Goal: Navigation & Orientation: Understand site structure

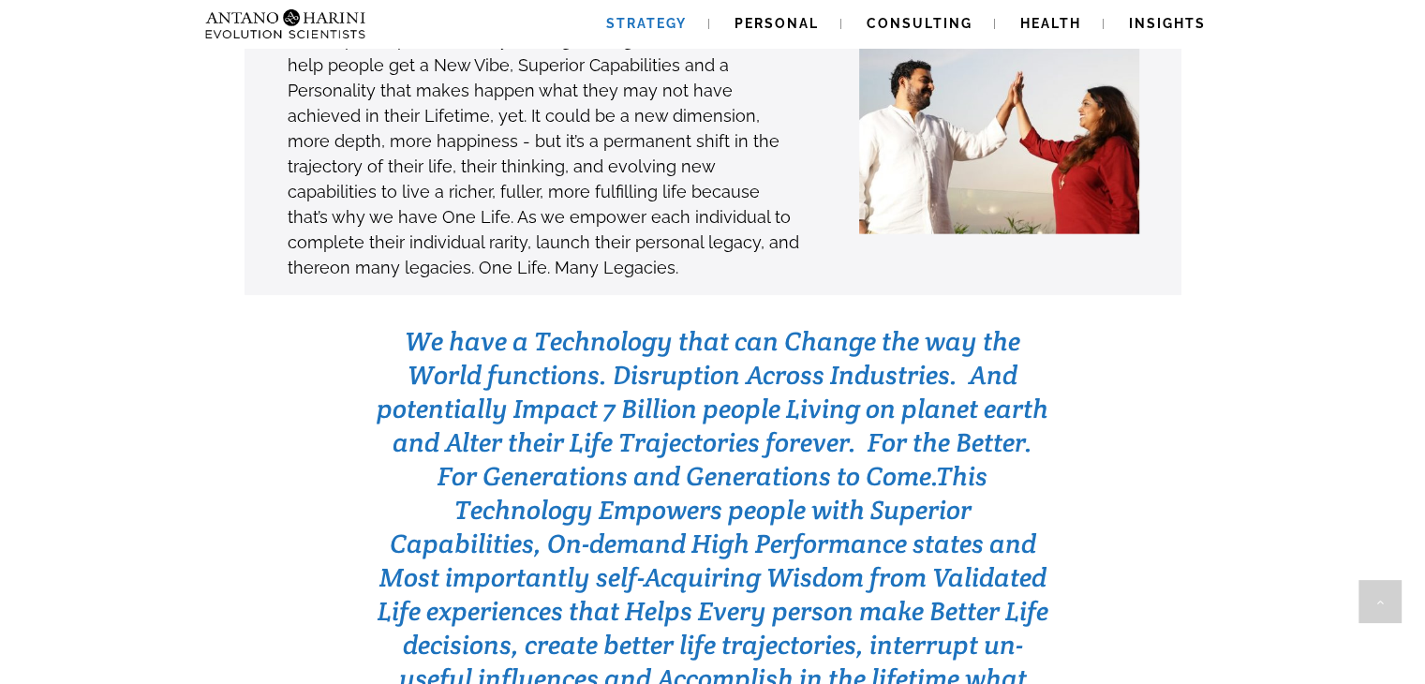
scroll to position [5710, 0]
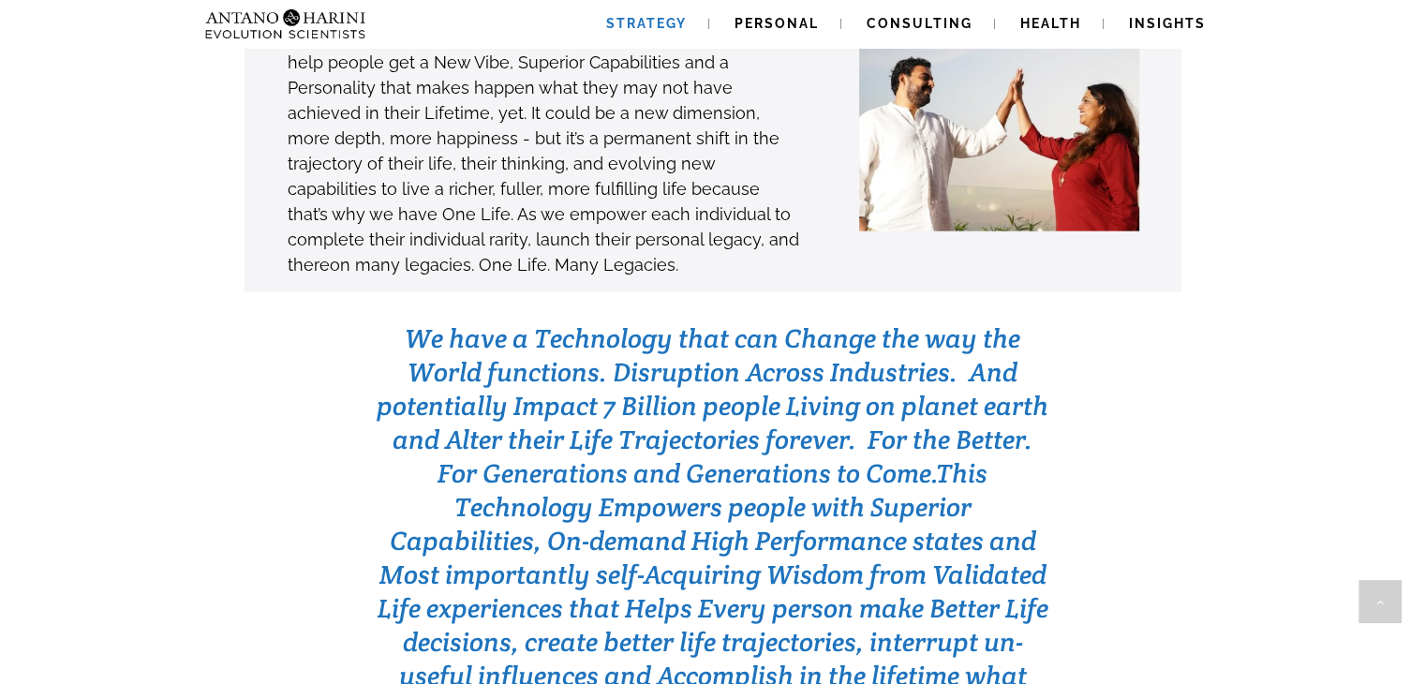
click at [656, 22] on span "Strategy" at bounding box center [646, 23] width 81 height 15
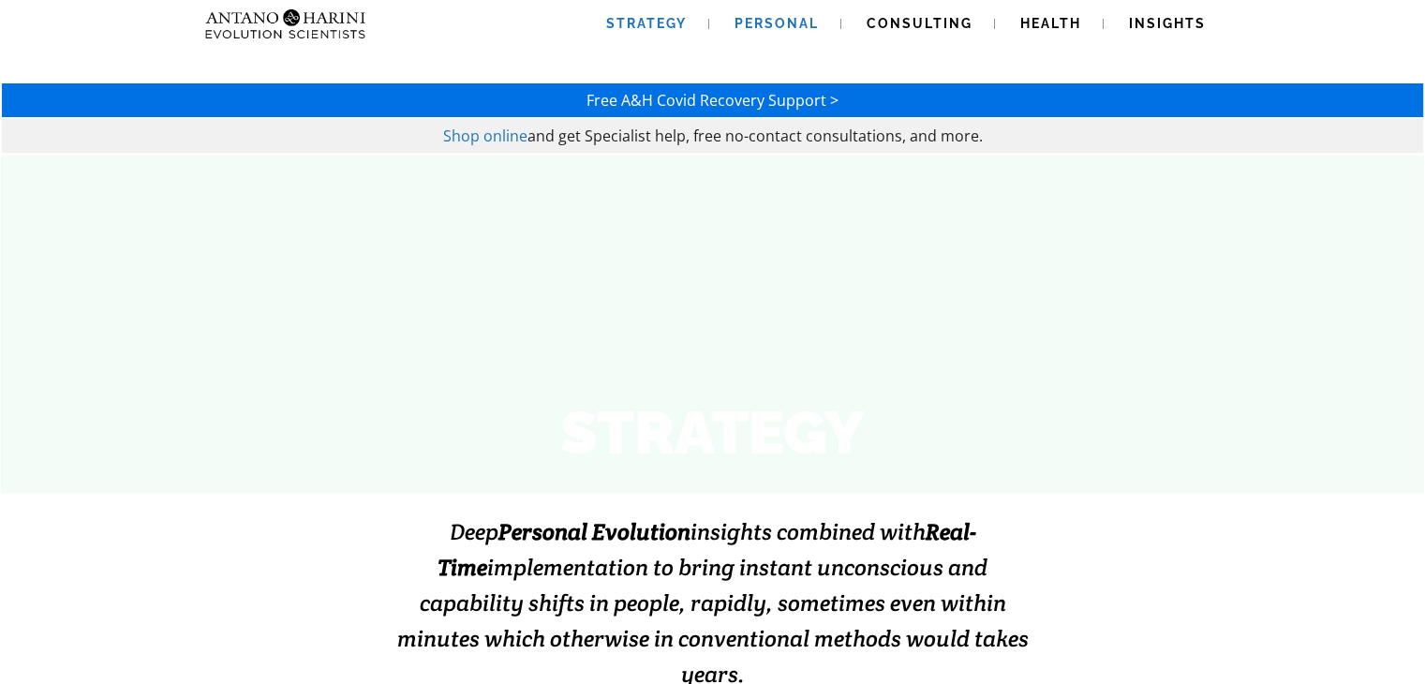
click at [772, 22] on span "Personal" at bounding box center [777, 23] width 84 height 15
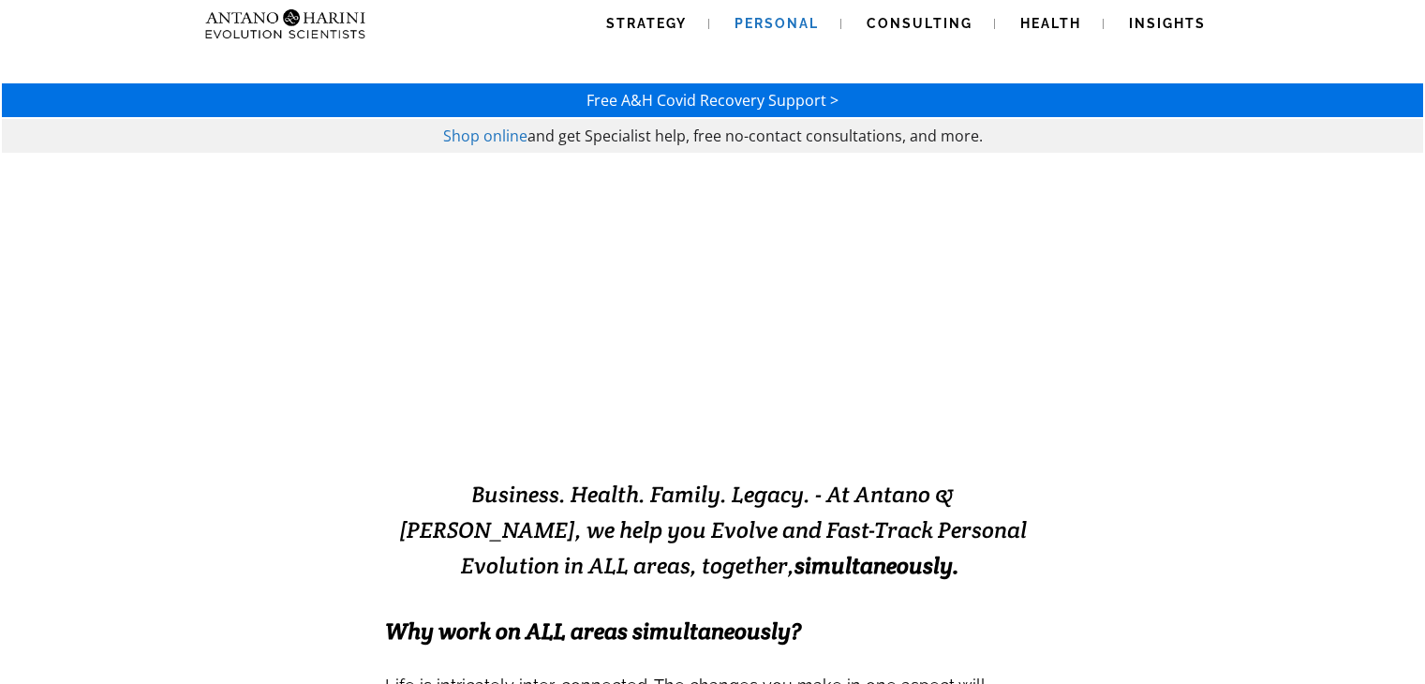
click at [892, 24] on span "Consulting" at bounding box center [920, 23] width 106 height 15
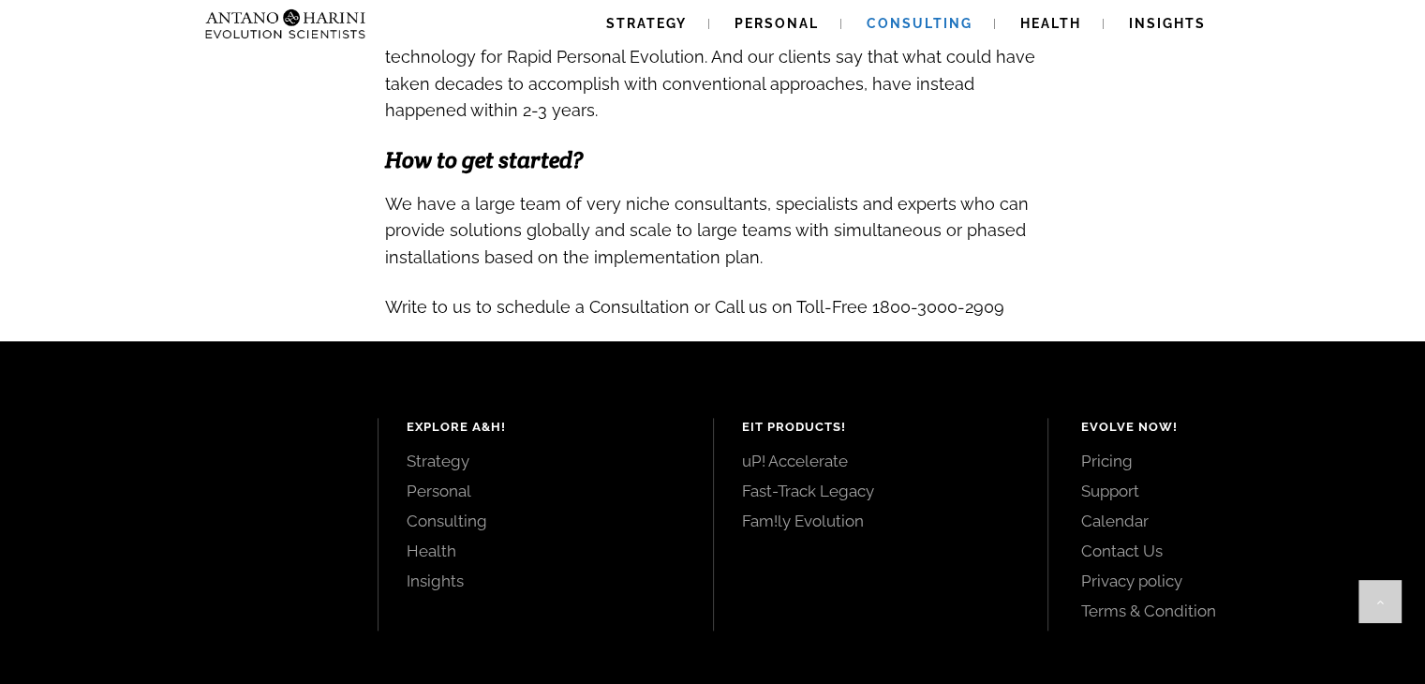
scroll to position [2152, 0]
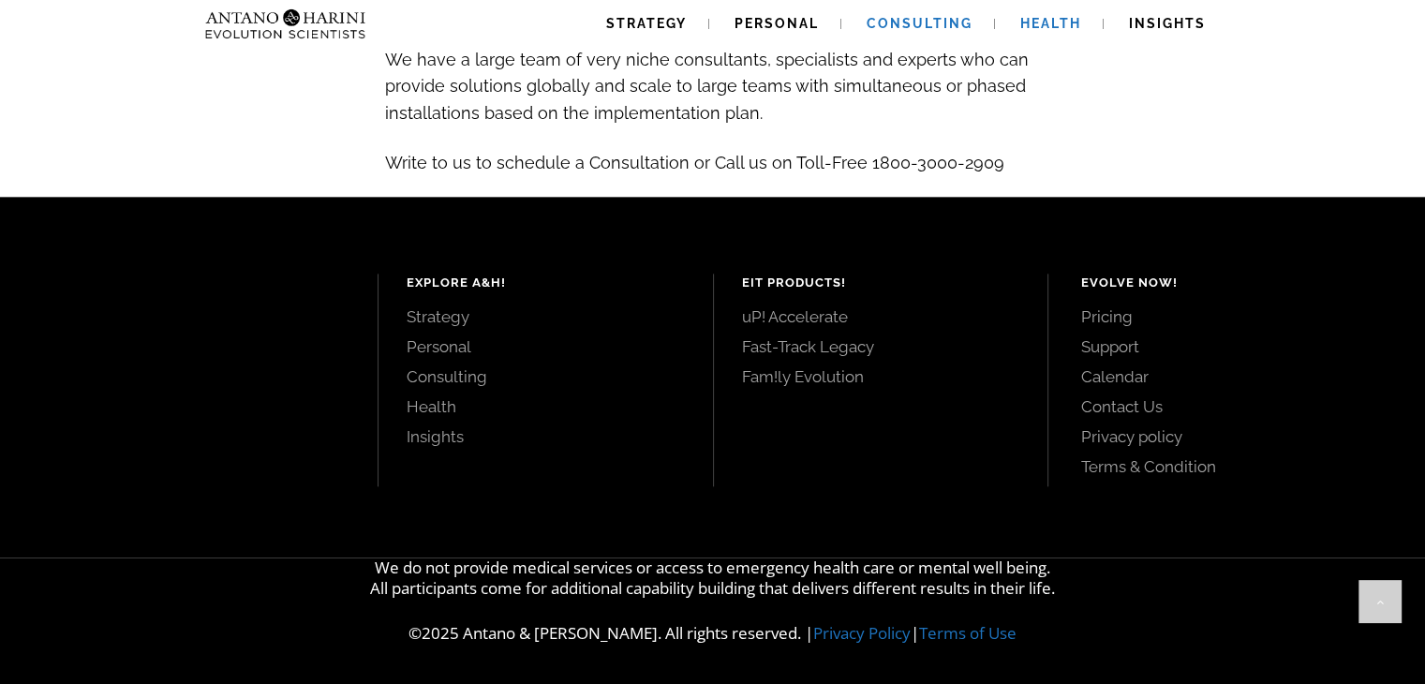
click at [1045, 22] on span "Health" at bounding box center [1051, 23] width 61 height 15
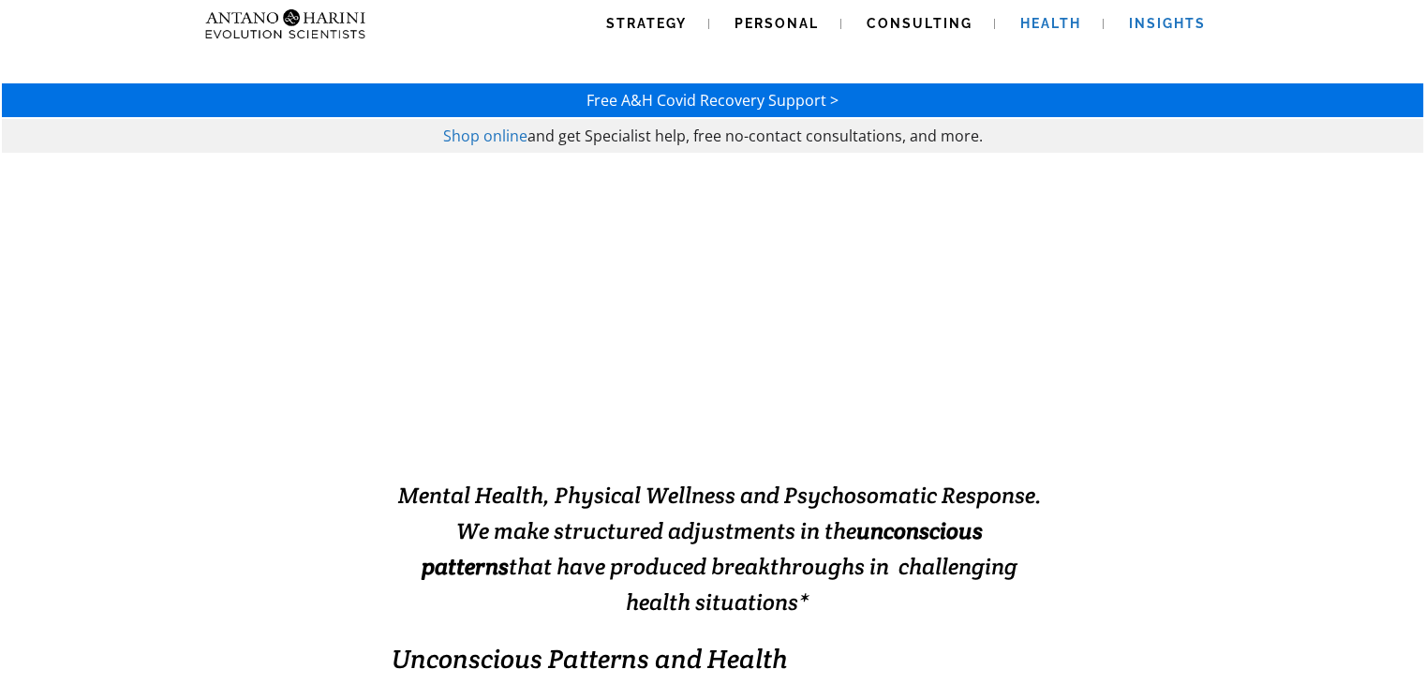
click at [1181, 28] on span "Insights" at bounding box center [1167, 23] width 77 height 15
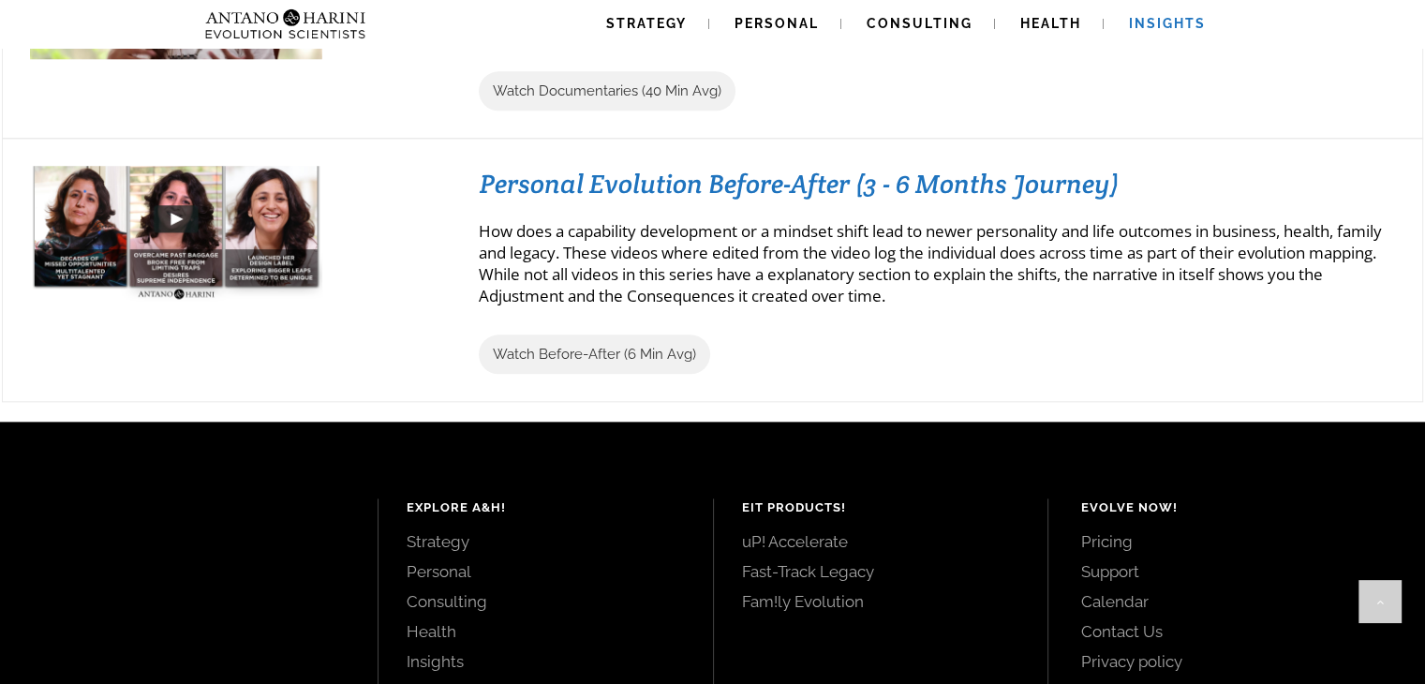
scroll to position [2335, 0]
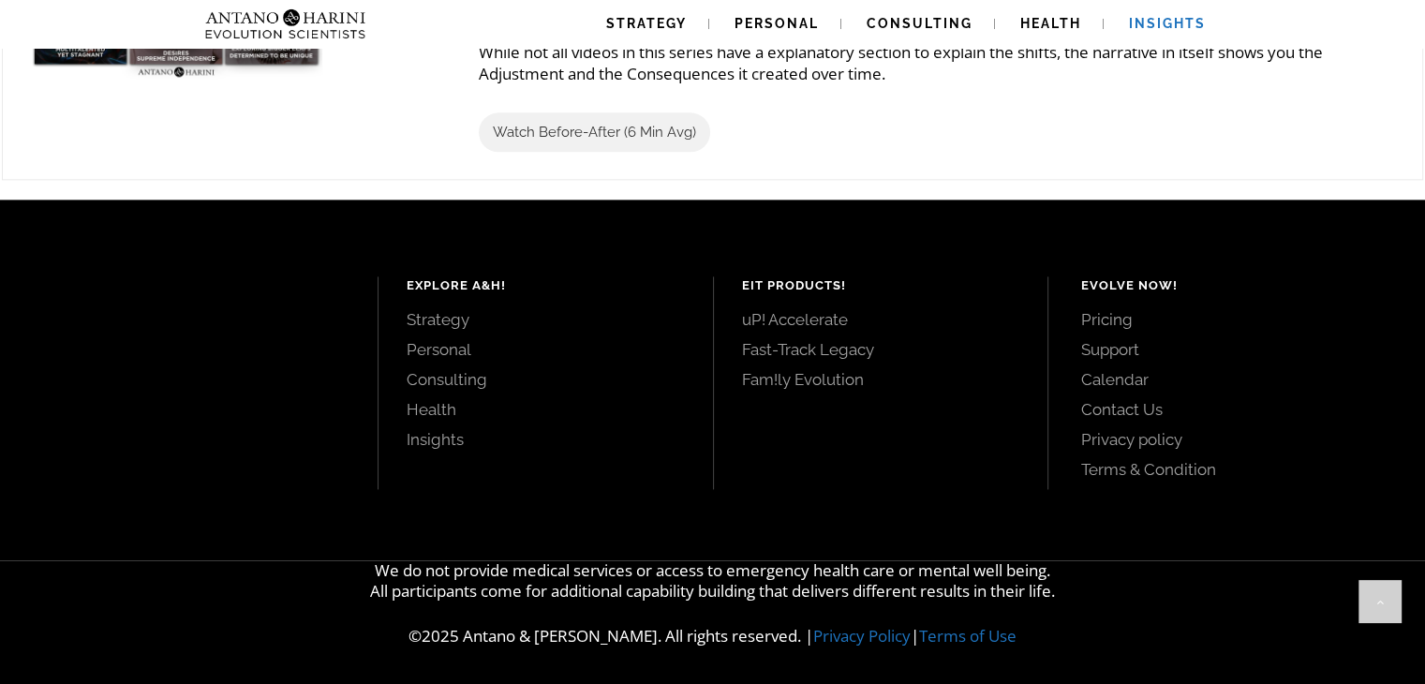
click at [1111, 326] on link "Pricing" at bounding box center [1232, 319] width 302 height 21
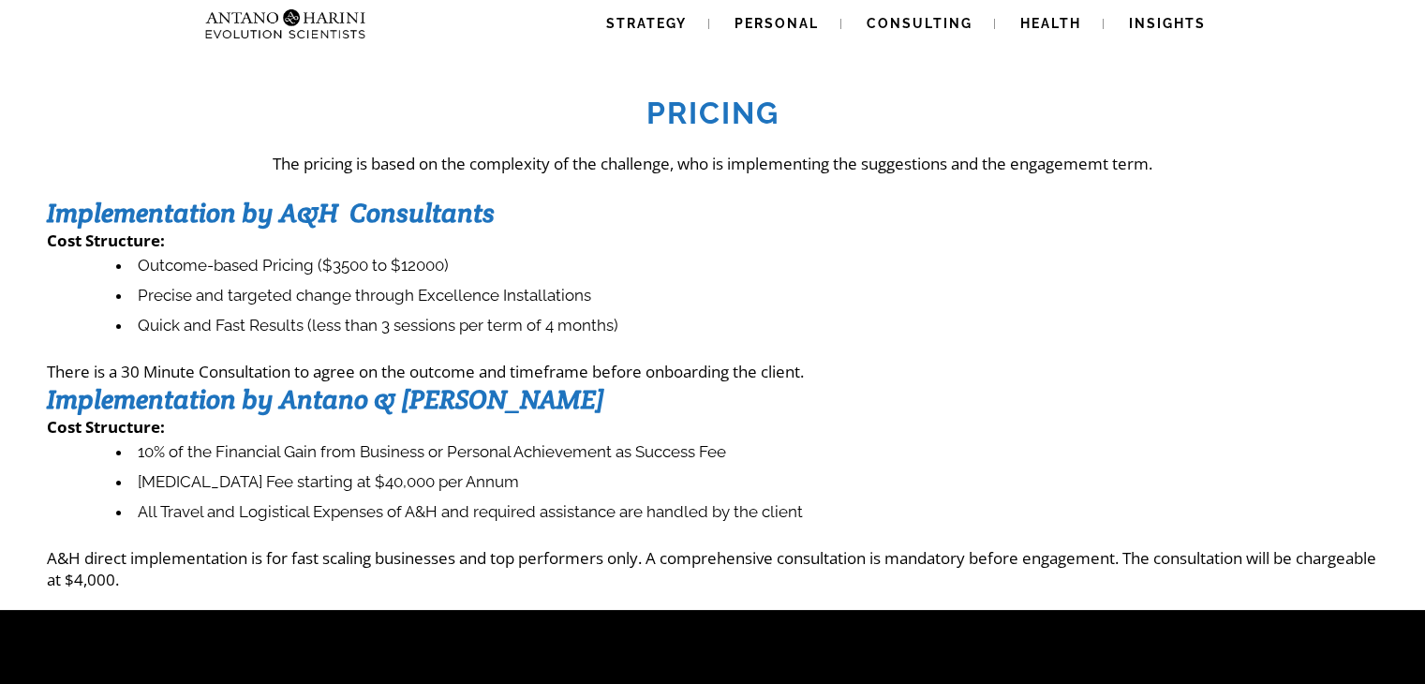
scroll to position [413, 0]
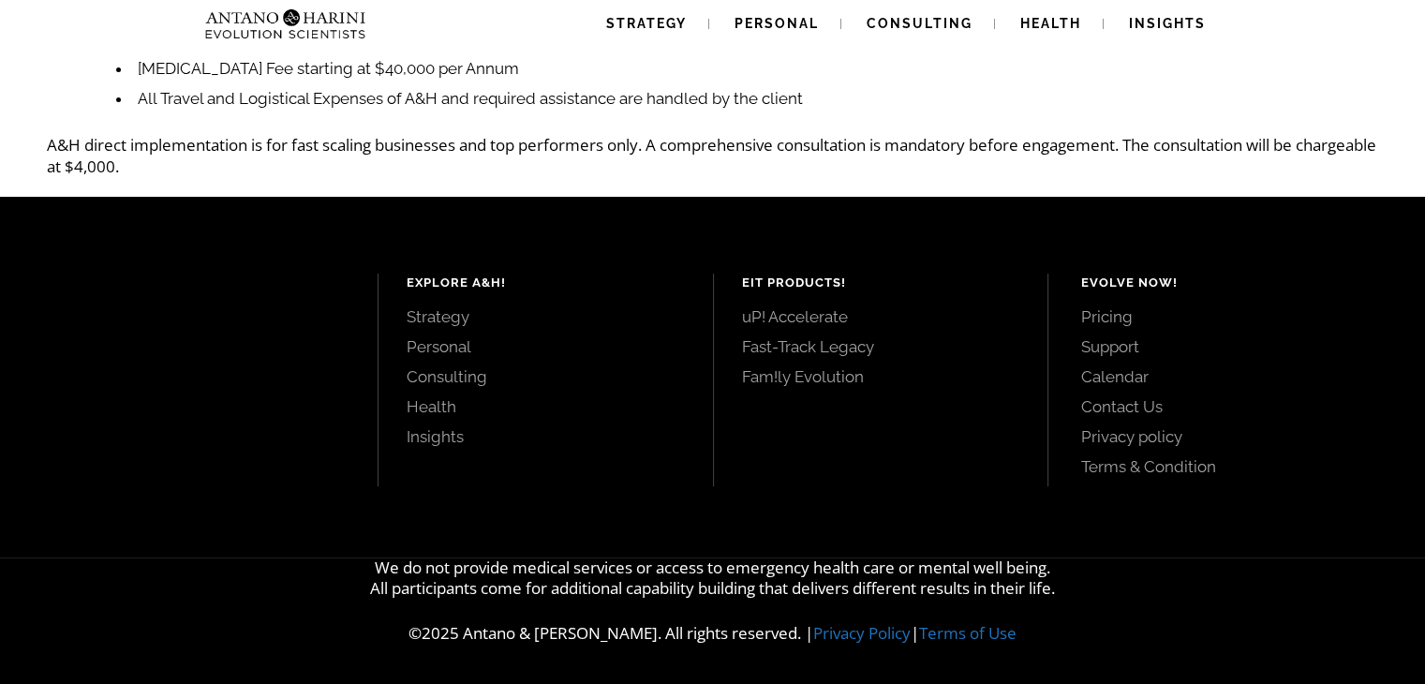
click at [442, 318] on link "Strategy" at bounding box center [546, 316] width 278 height 21
